Goal: Task Accomplishment & Management: Complete application form

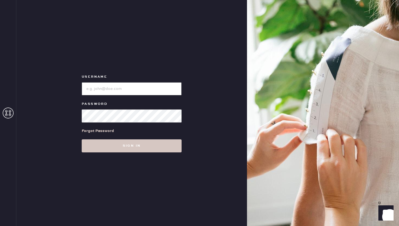
type input "reformationwilliamsburg"
click at [152, 154] on div "Username Password Forgot Password Sign in" at bounding box center [131, 113] width 231 height 226
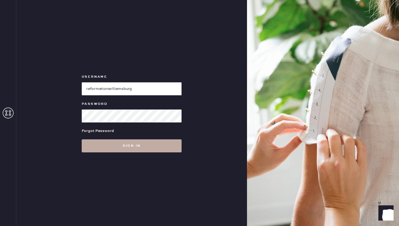
click at [151, 148] on button "Sign in" at bounding box center [132, 145] width 100 height 13
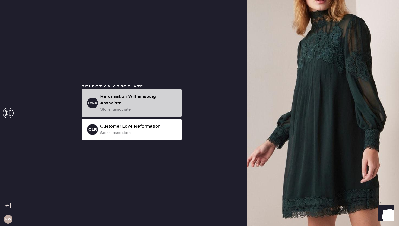
click at [151, 102] on div "Reformation Williamsburg Associate" at bounding box center [138, 99] width 77 height 13
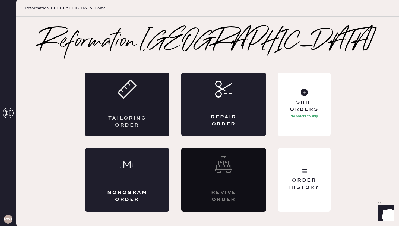
click at [148, 116] on div "Tailoring Order" at bounding box center [127, 103] width 85 height 63
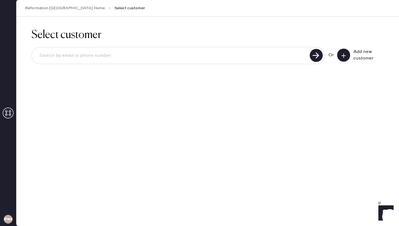
click at [348, 55] on button at bounding box center [343, 55] width 13 height 13
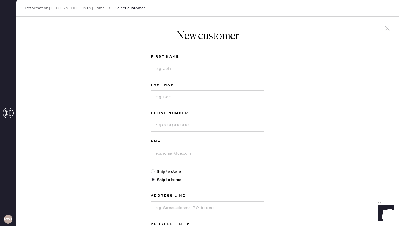
click at [230, 66] on input at bounding box center [207, 68] width 113 height 13
type input "[PERSON_NAME]"
click at [188, 122] on input at bounding box center [207, 125] width 113 height 13
type input "2156946290"
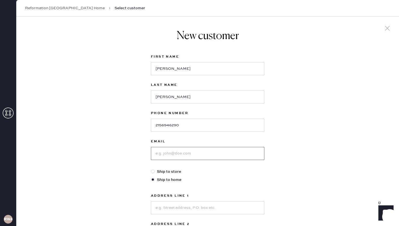
click at [171, 152] on input at bounding box center [207, 153] width 113 height 13
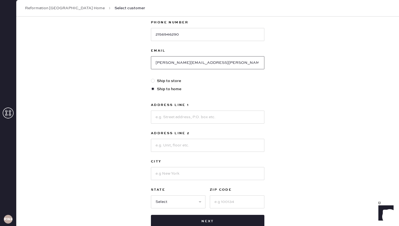
scroll to position [96, 0]
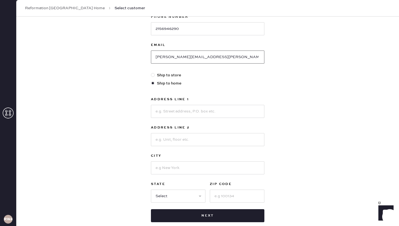
type input "[PERSON_NAME][EMAIL_ADDRESS][PERSON_NAME][DOMAIN_NAME]"
click at [184, 114] on input at bounding box center [207, 111] width 113 height 13
type input "[STREET_ADDRESS]"
click at [190, 138] on input at bounding box center [207, 139] width 113 height 13
type input "407W"
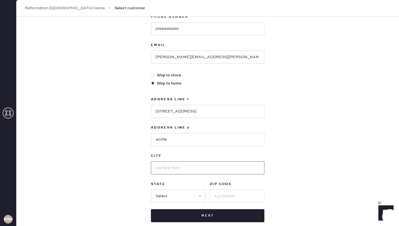
click at [183, 167] on input at bounding box center [207, 167] width 113 height 13
type input "[GEOGRAPHIC_DATA]"
click at [173, 194] on select "Select AK AL AR AZ CA CO CT [GEOGRAPHIC_DATA] DE FL [GEOGRAPHIC_DATA] HI [GEOGR…" at bounding box center [178, 195] width 55 height 13
select select "NY"
click at [227, 195] on input at bounding box center [237, 195] width 55 height 13
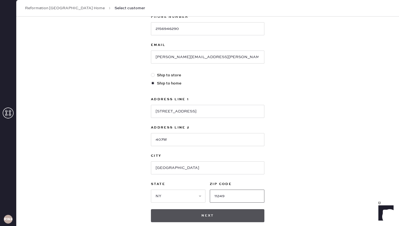
type input "11249"
click at [223, 214] on button "Next" at bounding box center [207, 215] width 113 height 13
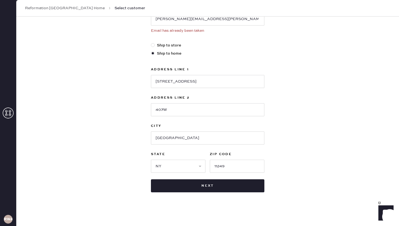
scroll to position [144, 0]
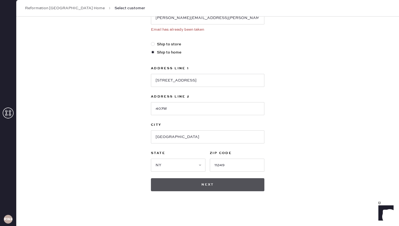
click at [177, 185] on button "Next" at bounding box center [207, 184] width 113 height 13
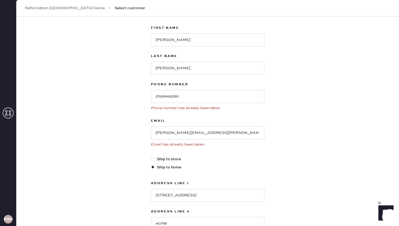
scroll to position [0, 0]
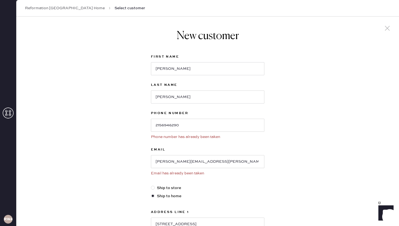
click at [4, 116] on icon at bounding box center [8, 112] width 11 height 11
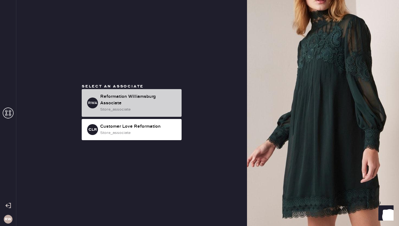
click at [115, 100] on div "Reformation Williamsburg Associate" at bounding box center [138, 99] width 77 height 13
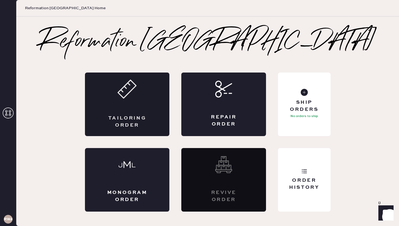
click at [161, 108] on div "Tailoring Order" at bounding box center [127, 103] width 85 height 63
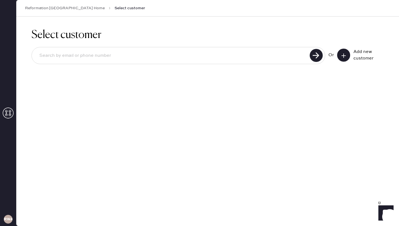
click at [281, 48] on div at bounding box center [178, 55] width 294 height 17
click at [276, 53] on input at bounding box center [171, 55] width 273 height 12
type input "[PERSON_NAME][EMAIL_ADDRESS][PERSON_NAME][DOMAIN_NAME]"
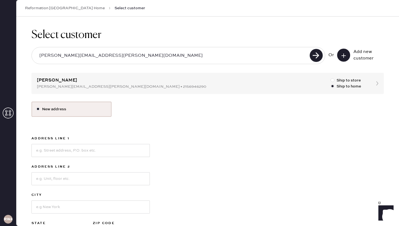
click at [378, 84] on div "Select customer [PERSON_NAME][EMAIL_ADDRESS][PERSON_NAME][DOMAIN_NAME] Or Add n…" at bounding box center [207, 145] width 383 height 256
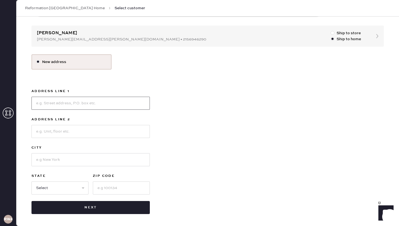
click at [121, 104] on input at bounding box center [90, 103] width 118 height 13
type input "[STREET_ADDRESS]"
click at [84, 128] on input at bounding box center [90, 131] width 118 height 13
type input "APT 407W"
click at [36, 157] on input at bounding box center [90, 159] width 118 height 13
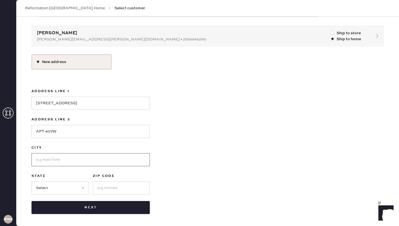
type input "[GEOGRAPHIC_DATA]"
click at [54, 188] on select "Select AK AL AR AZ CA CO CT [GEOGRAPHIC_DATA] DE FL [GEOGRAPHIC_DATA] HI [GEOGR…" at bounding box center [59, 187] width 57 height 13
select select "NY"
click at [112, 183] on input at bounding box center [121, 187] width 57 height 13
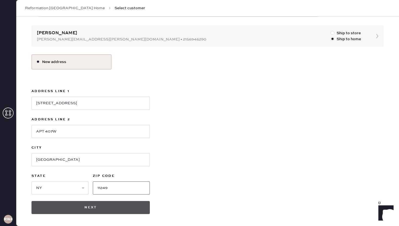
type input "11249"
click at [93, 206] on button "Next" at bounding box center [90, 207] width 118 height 13
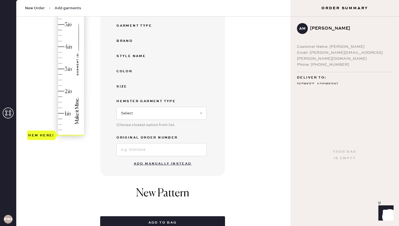
scroll to position [137, 0]
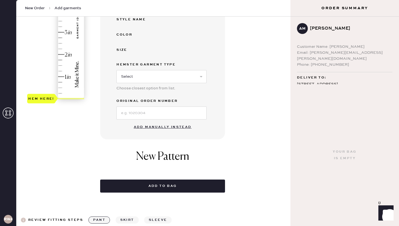
click at [167, 125] on button "Add manually instead" at bounding box center [163, 127] width 64 height 11
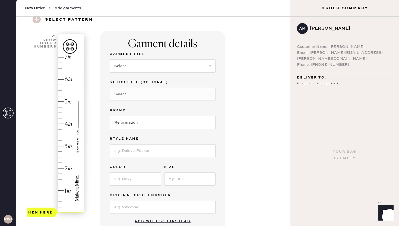
scroll to position [0, 0]
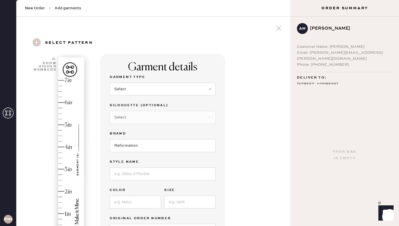
click at [140, 81] on div "Garment Type" at bounding box center [163, 78] width 106 height 8
click at [138, 85] on select "Select Basic Skirt Jeans Leggings Pants Shorts Basic Sleeved Dress Basic Sleeve…" at bounding box center [163, 88] width 106 height 13
select select "2"
click at [126, 114] on select "Select Shorts Cropped Flare Boot Cut Straight Skinny Other" at bounding box center [163, 117] width 106 height 13
select select "5"
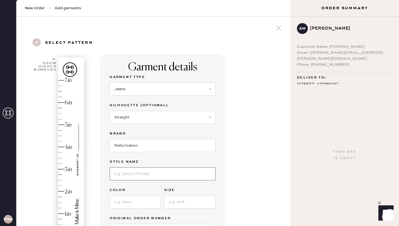
click at [116, 175] on input at bounding box center [163, 173] width 106 height 13
type input "[PERSON_NAME]"
click at [119, 204] on input at bounding box center [135, 201] width 51 height 13
click at [184, 203] on input at bounding box center [189, 201] width 51 height 13
type input "24"
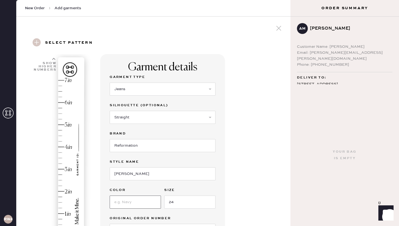
click at [147, 204] on input at bounding box center [135, 201] width 51 height 13
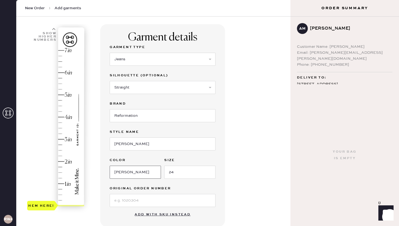
scroll to position [51, 0]
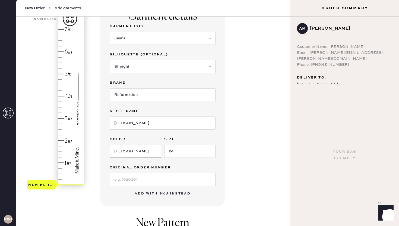
type input "[PERSON_NAME]"
type input "5"
click at [61, 72] on div "Hem here!" at bounding box center [56, 107] width 58 height 160
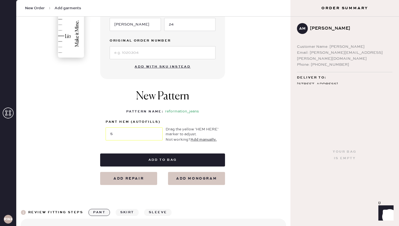
scroll to position [185, 0]
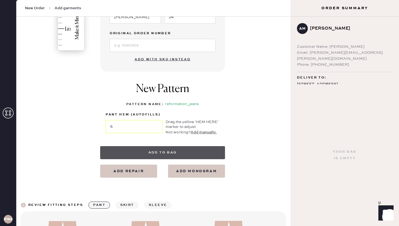
click at [172, 151] on button "Add to bag" at bounding box center [162, 152] width 125 height 13
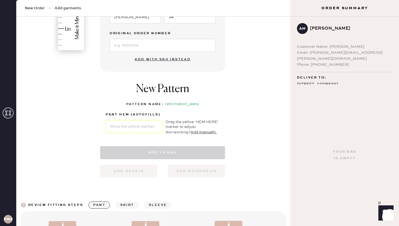
select select "2"
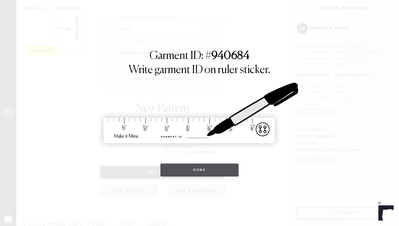
click at [174, 164] on button "Done" at bounding box center [199, 169] width 78 height 13
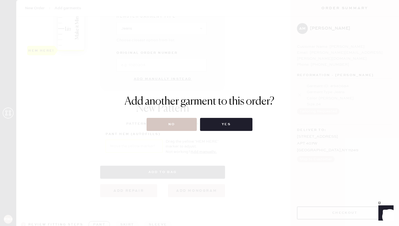
click at [170, 116] on div "Add another garment to this order? No Yes" at bounding box center [200, 113] width 150 height 36
click at [169, 120] on button "No" at bounding box center [172, 124] width 50 height 13
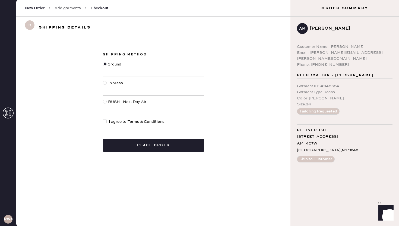
click at [106, 122] on div at bounding box center [105, 121] width 4 height 4
click at [103, 119] on input "I agree to Terms & Conditions" at bounding box center [103, 119] width 0 height 0
checkbox input "true"
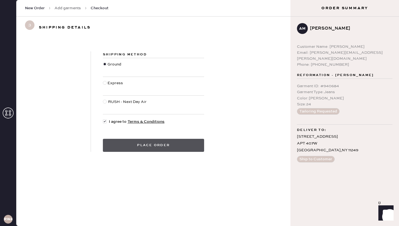
click at [111, 140] on button "Place order" at bounding box center [153, 145] width 101 height 13
